Goal: Information Seeking & Learning: Learn about a topic

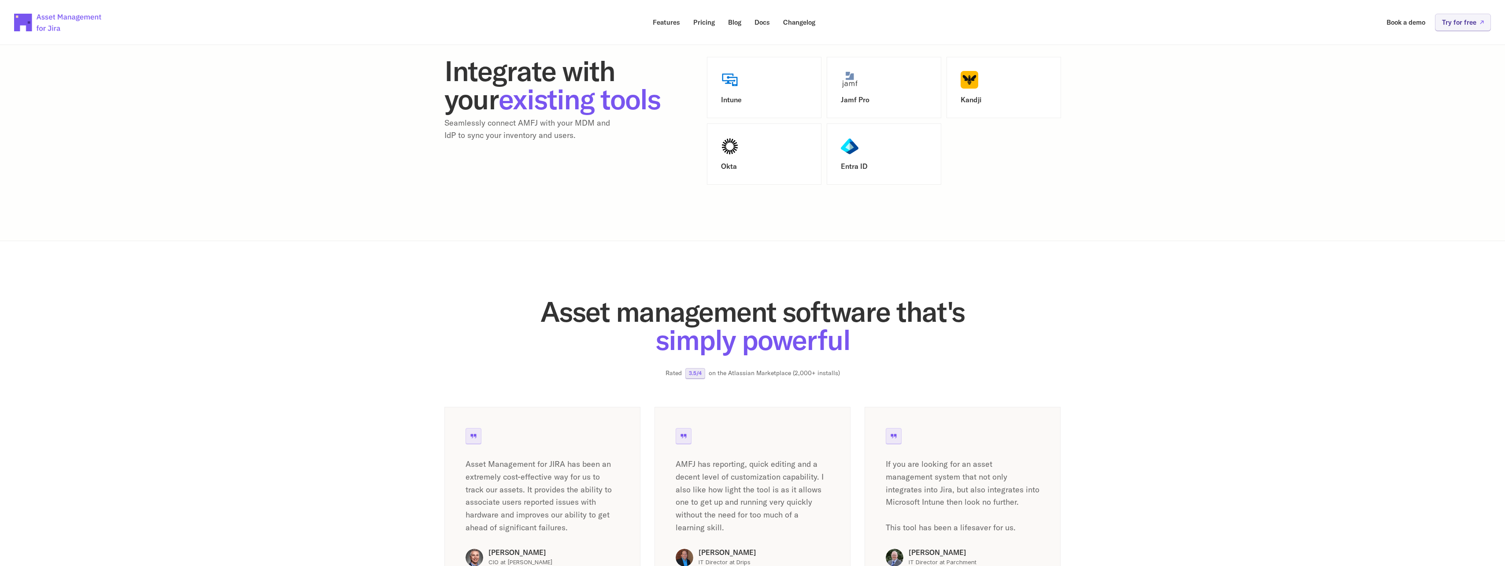
scroll to position [1145, 0]
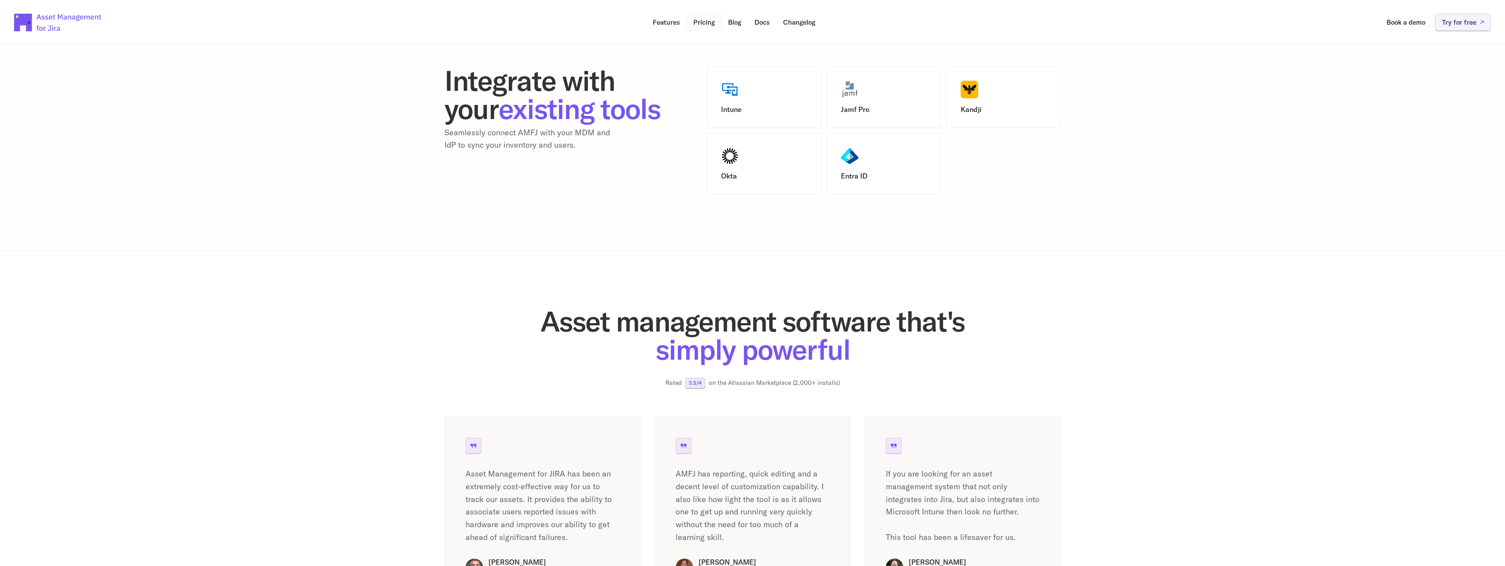
click at [706, 21] on p "Pricing" at bounding box center [704, 22] width 22 height 7
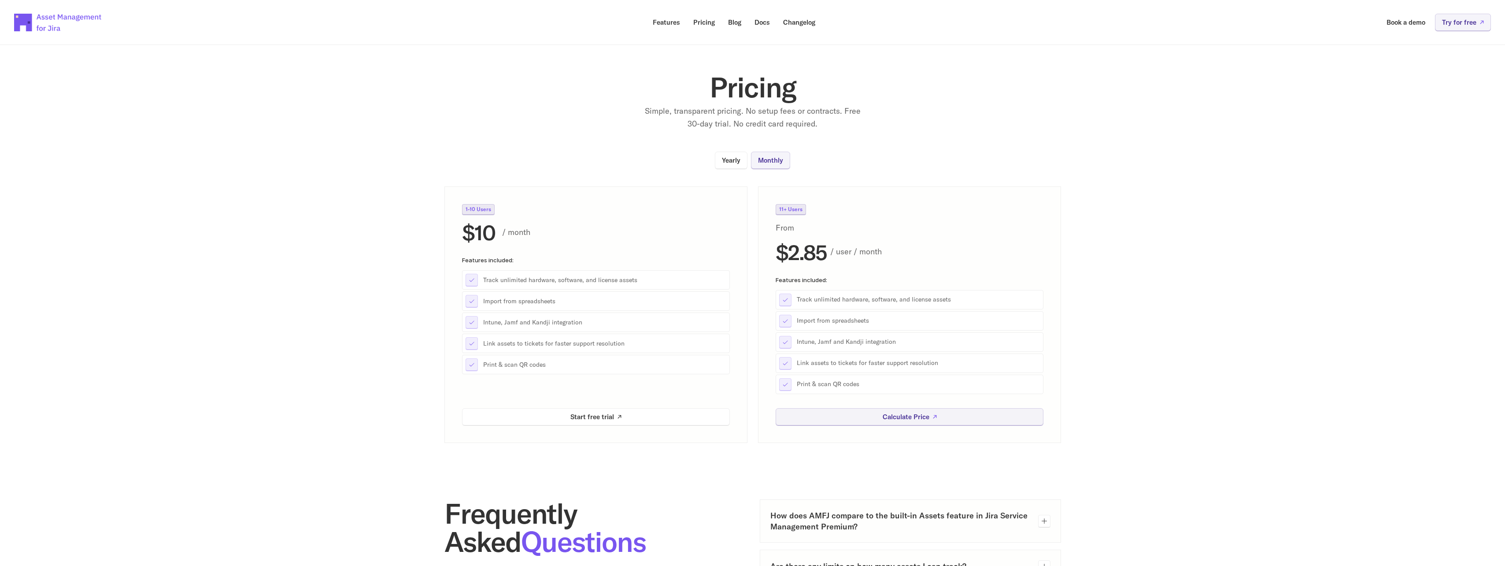
click at [629, 285] on div "Track unlimited hardware, software, and license assets" at bounding box center [596, 279] width 268 height 19
click at [559, 327] on div "Intune, Jamf and Kandji integration" at bounding box center [596, 321] width 268 height 19
click at [521, 368] on p "Print & scan QR codes" at bounding box center [604, 364] width 243 height 9
drag, startPoint x: 521, startPoint y: 368, endPoint x: 593, endPoint y: 368, distance: 71.8
click at [593, 368] on p "Print & scan QR codes" at bounding box center [604, 364] width 243 height 9
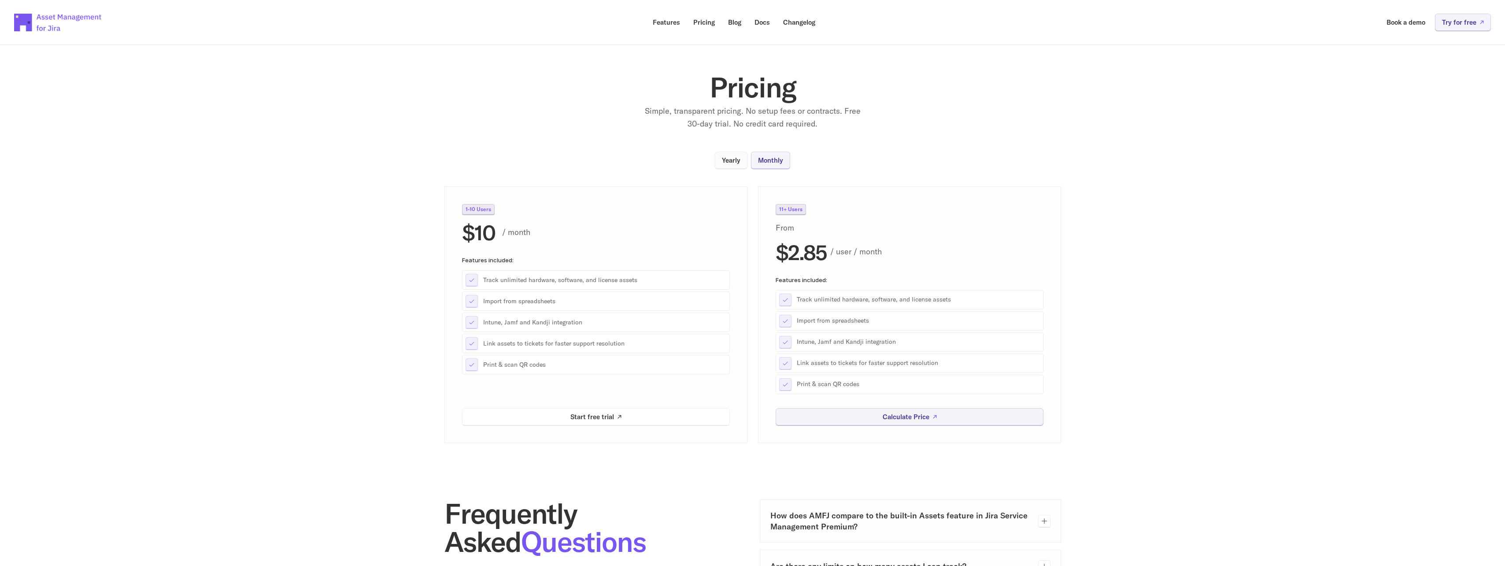
click at [729, 159] on p "Yearly" at bounding box center [731, 160] width 19 height 7
click at [772, 161] on p "Monthly" at bounding box center [770, 160] width 25 height 7
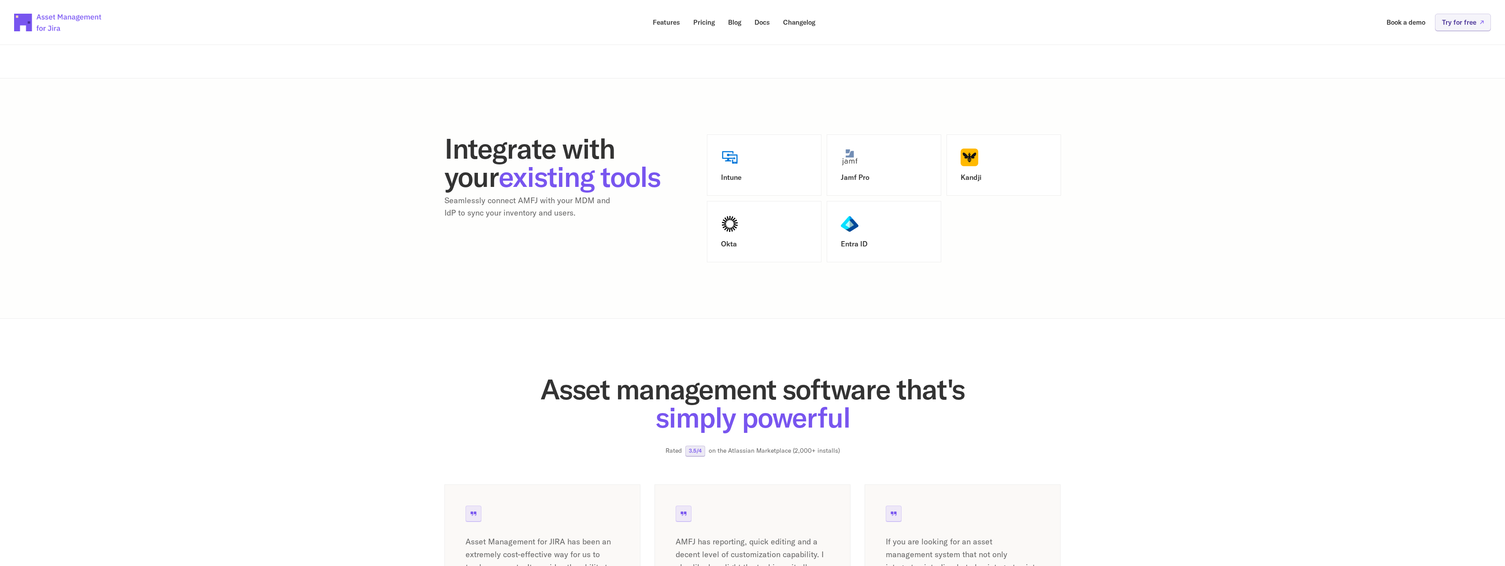
scroll to position [925, 0]
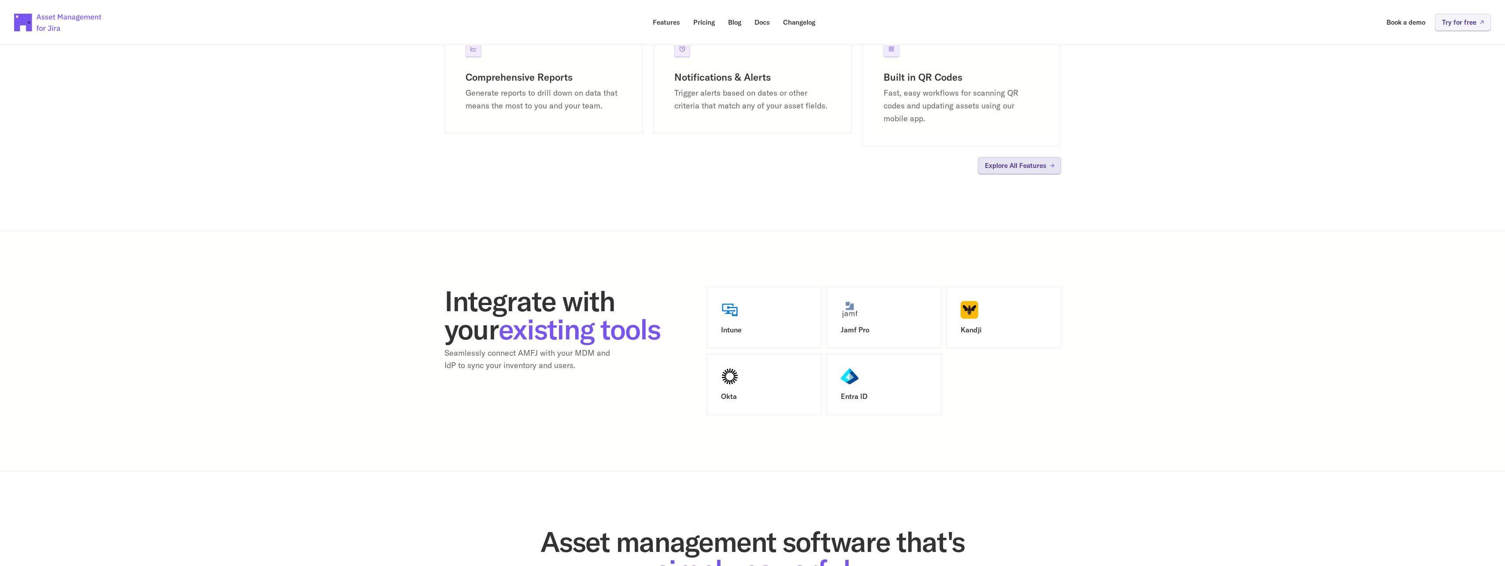
click at [1017, 172] on link "Explore All Features" at bounding box center [1019, 165] width 83 height 17
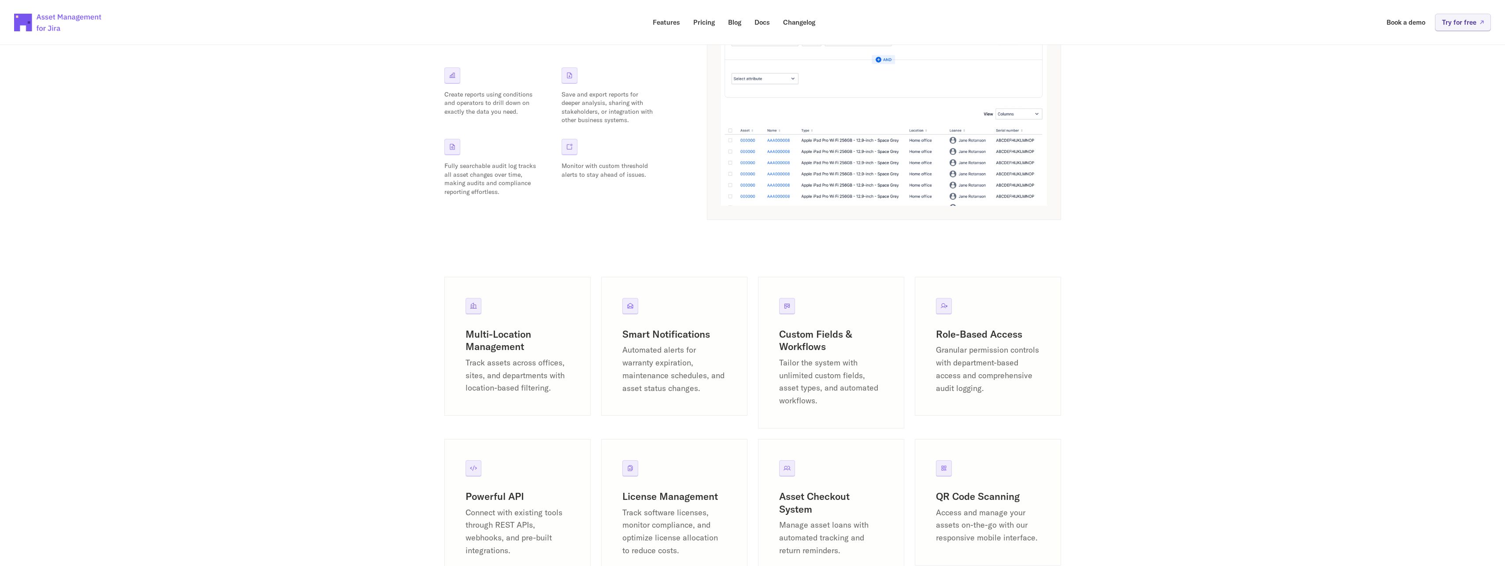
scroll to position [837, 0]
drag, startPoint x: 1073, startPoint y: 283, endPoint x: 1092, endPoint y: 230, distance: 56.2
click at [1092, 230] on section "Multi-Location Management Track assets across offices, sites, and departments w…" at bounding box center [752, 433] width 1505 height 427
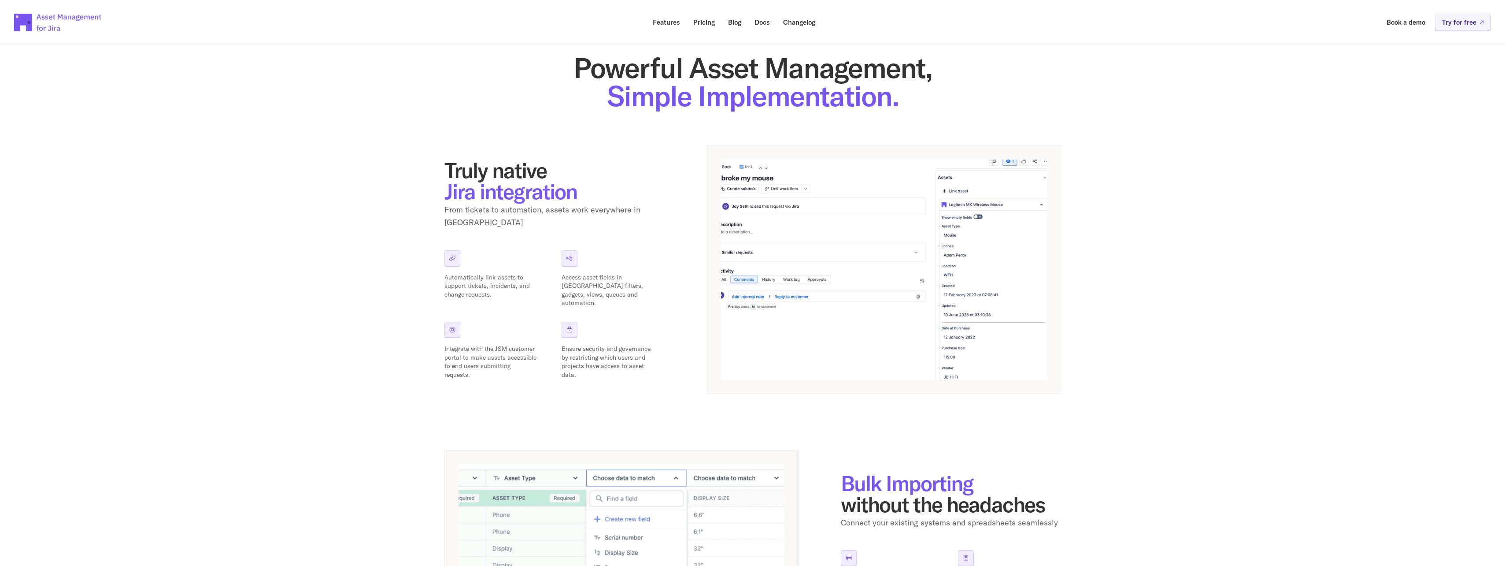
scroll to position [0, 0]
